Goal: Information Seeking & Learning: Check status

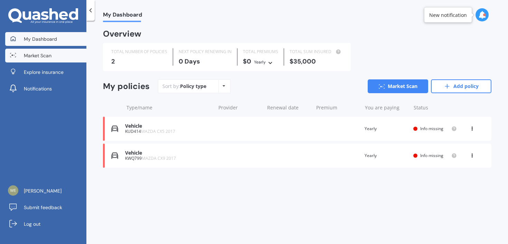
click at [46, 58] on span "Market Scan" at bounding box center [38, 55] width 28 height 7
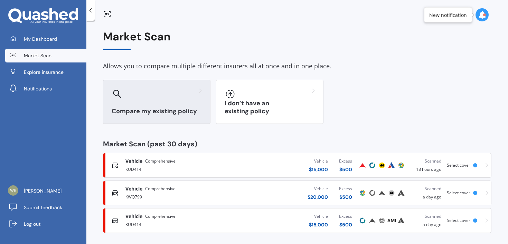
scroll to position [4, 0]
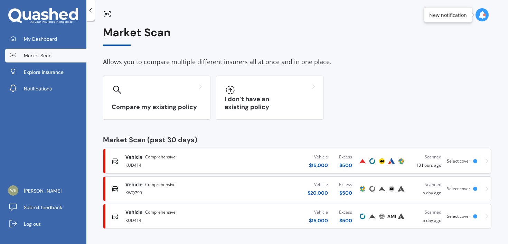
click at [190, 168] on div "KUD414" at bounding box center [180, 165] width 109 height 8
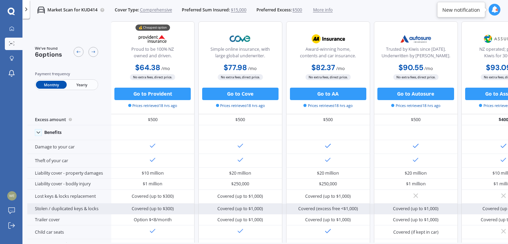
scroll to position [0, 1]
